Goal: Task Accomplishment & Management: Manage account settings

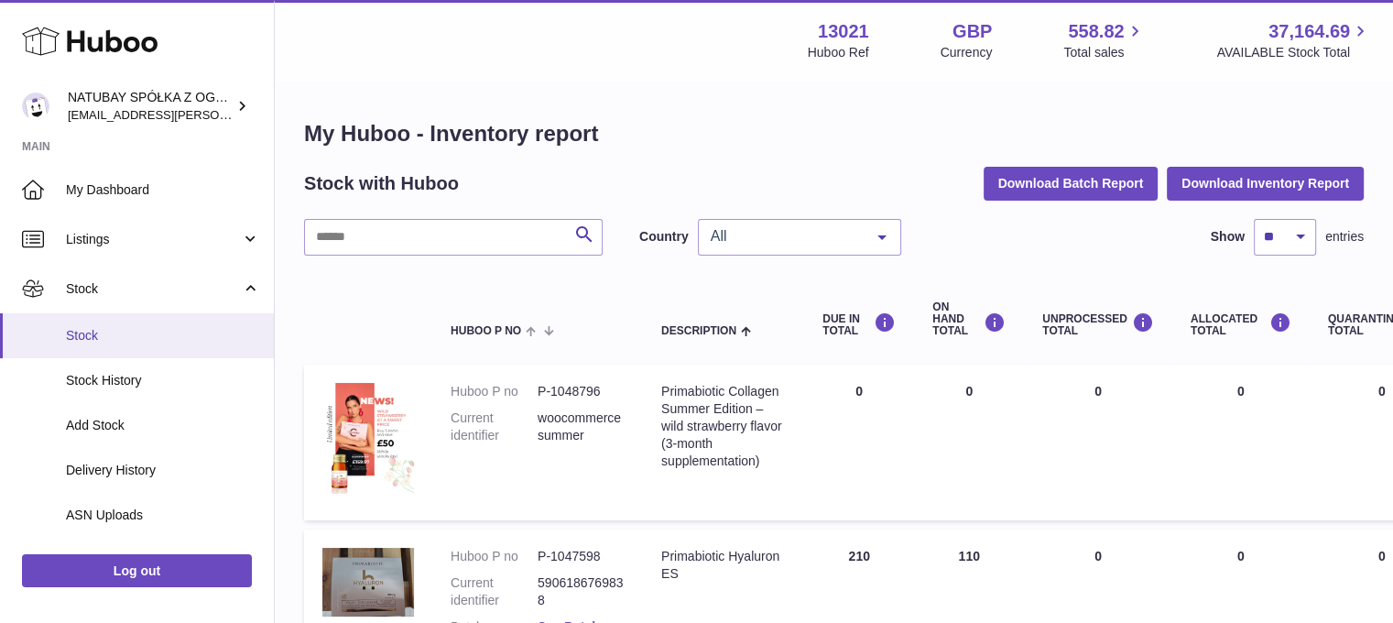
drag, startPoint x: 0, startPoint y: 0, endPoint x: 197, endPoint y: 349, distance: 400.6
click at [197, 349] on link "Stock" at bounding box center [137, 335] width 274 height 45
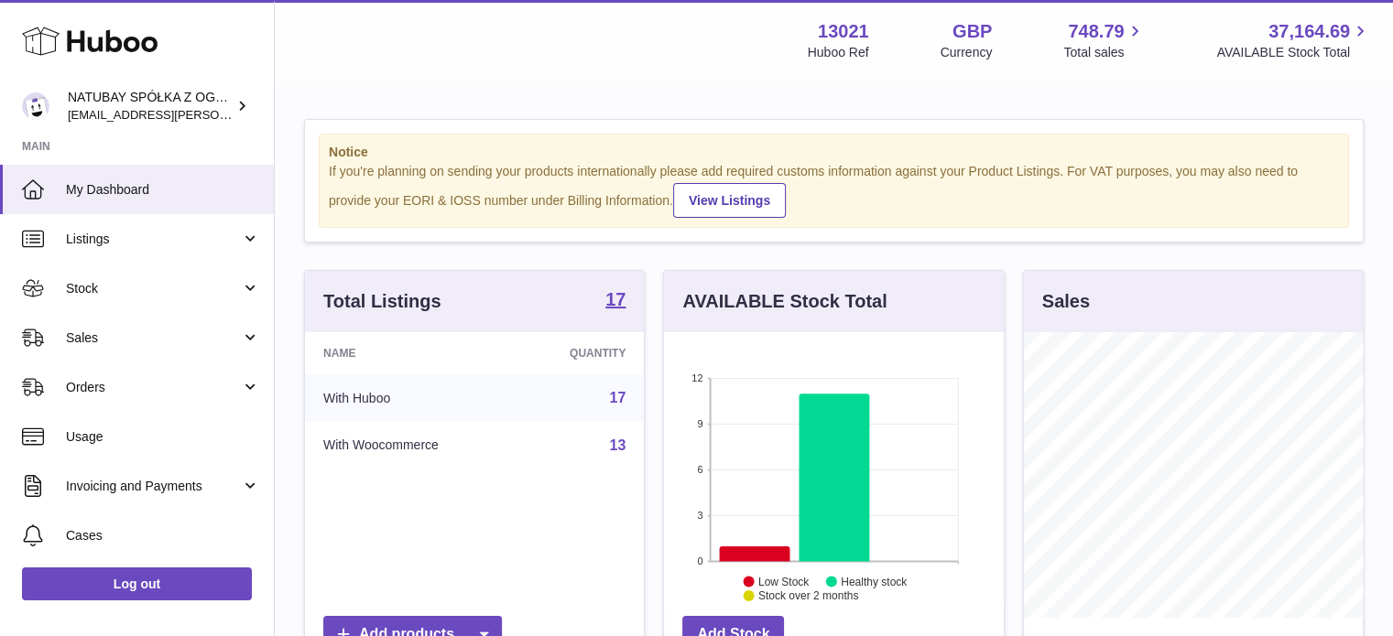
scroll to position [183, 0]
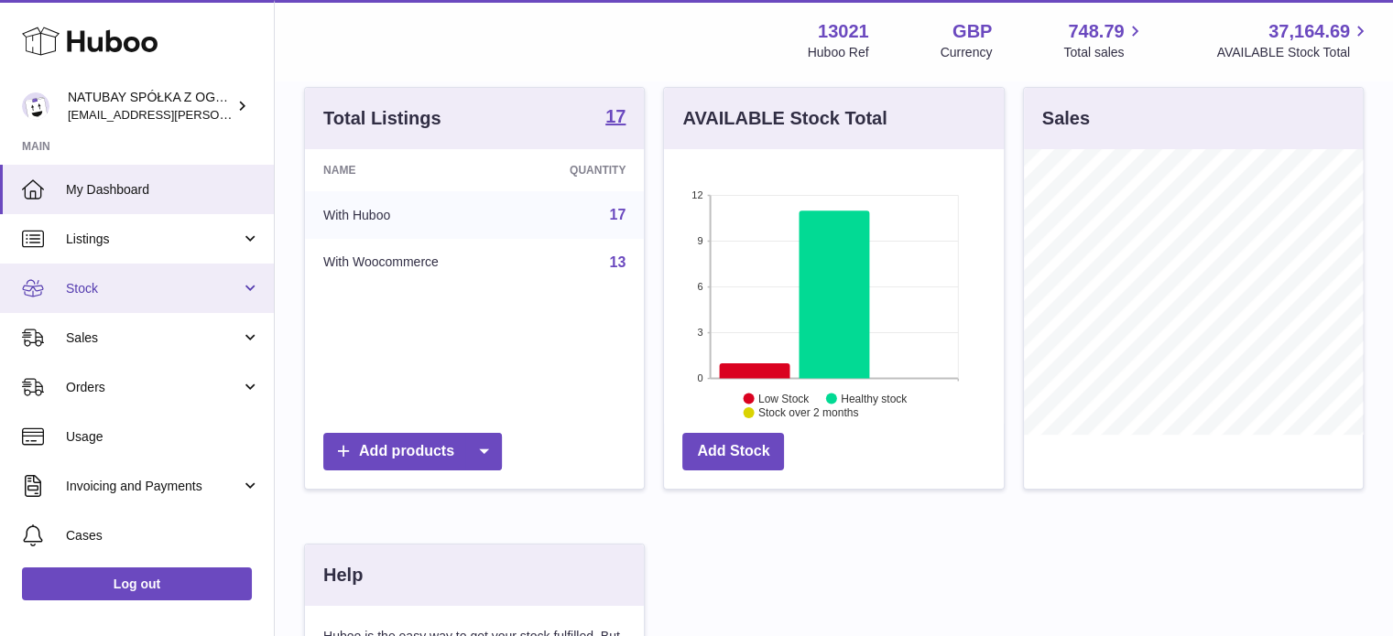
drag, startPoint x: 212, startPoint y: 286, endPoint x: 203, endPoint y: 292, distance: 11.2
click at [212, 286] on span "Stock" at bounding box center [153, 288] width 175 height 17
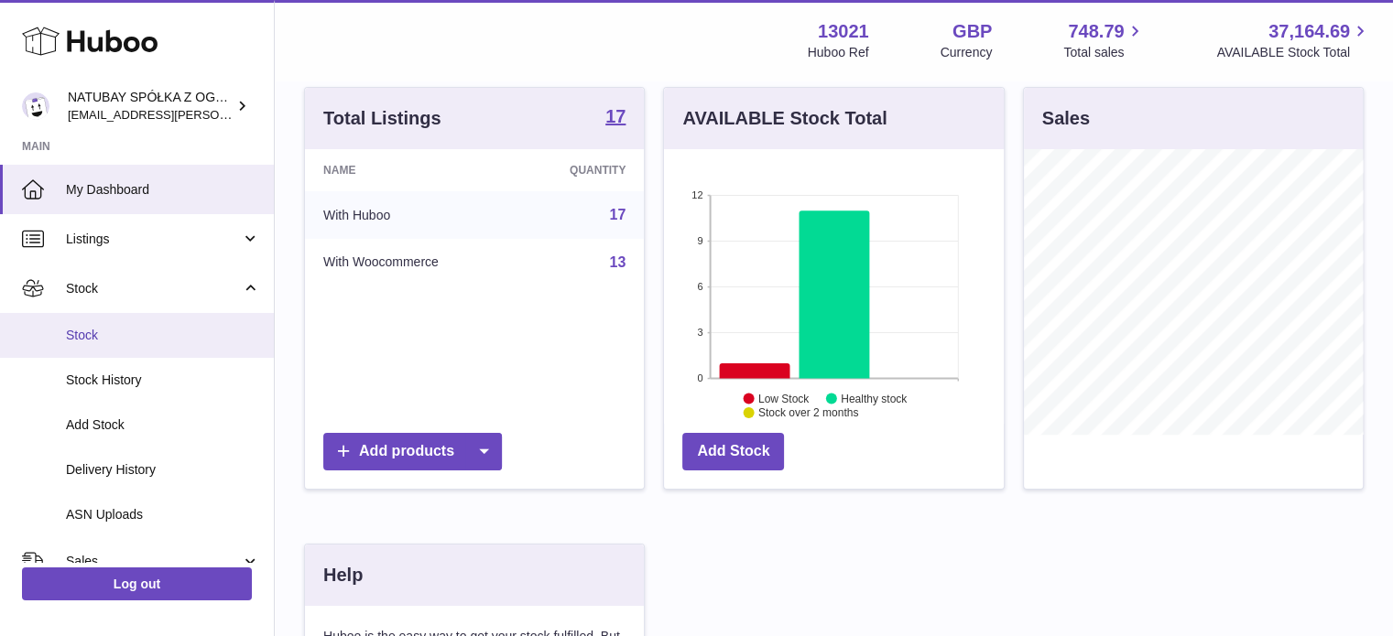
click at [173, 330] on span "Stock" at bounding box center [163, 335] width 194 height 17
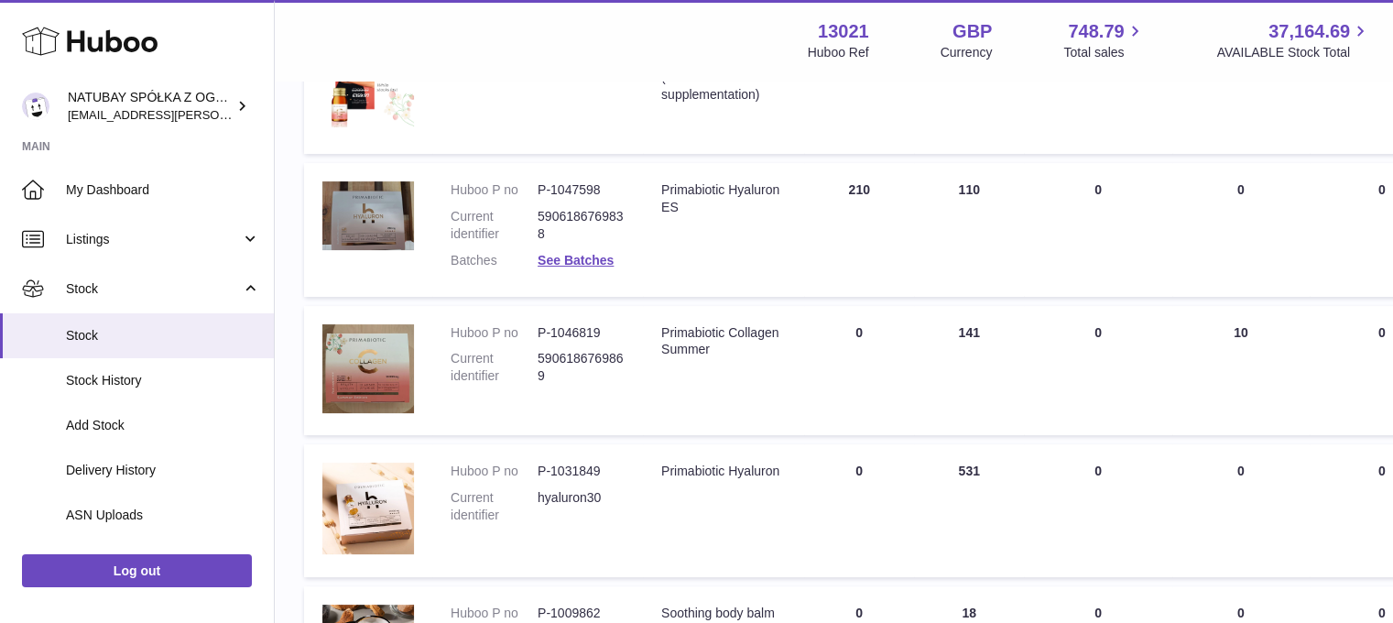
scroll to position [275, 0]
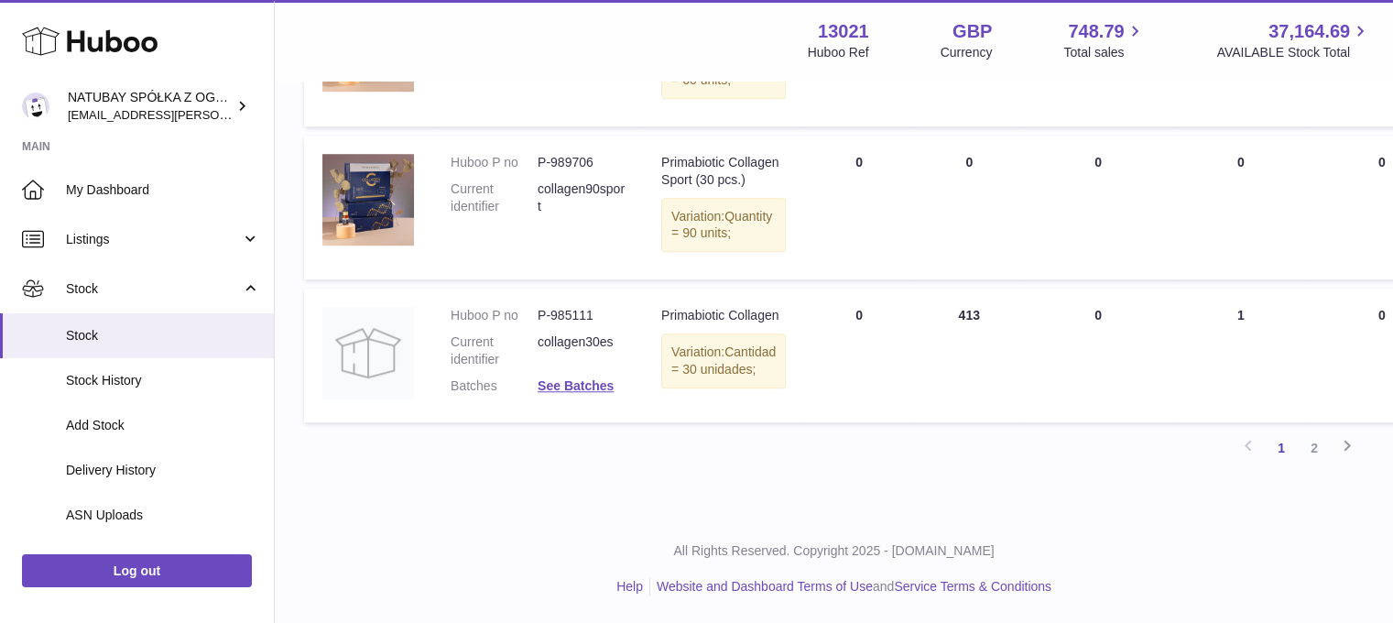
click at [1298, 446] on link "2" at bounding box center [1313, 447] width 33 height 33
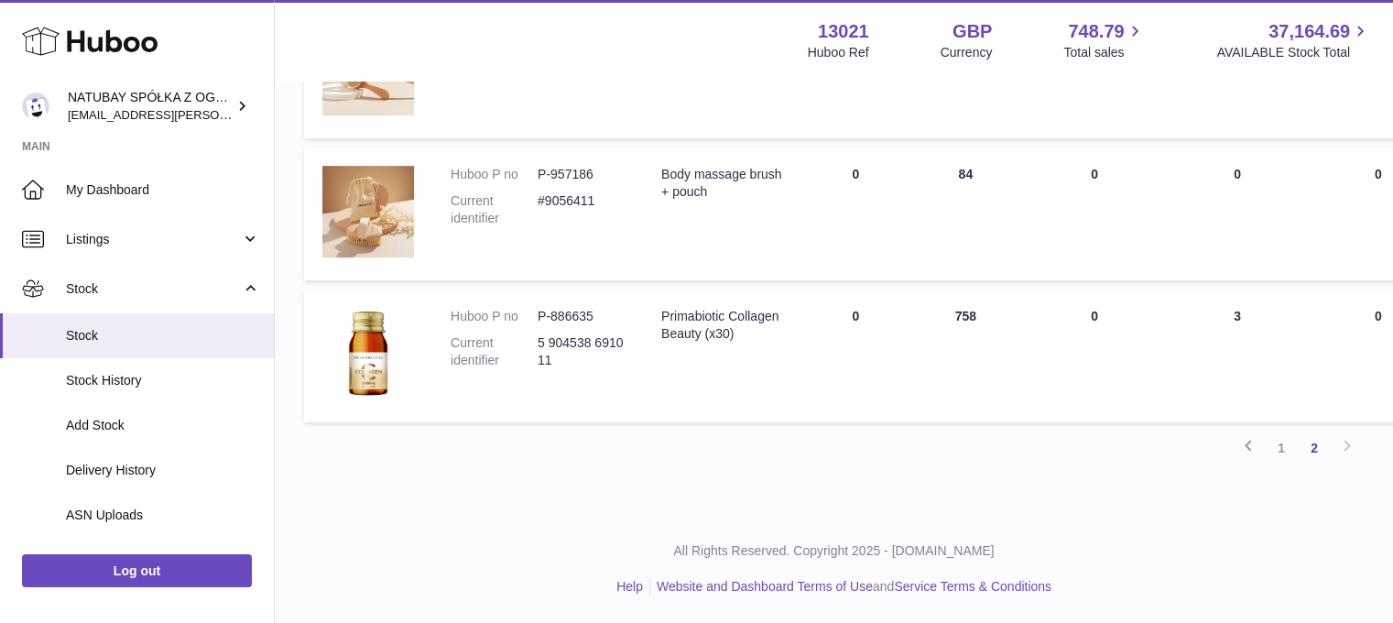
scroll to position [882, 0]
click at [110, 342] on span "Stock" at bounding box center [163, 335] width 194 height 17
